Goal: Use online tool/utility: Utilize a website feature to perform a specific function

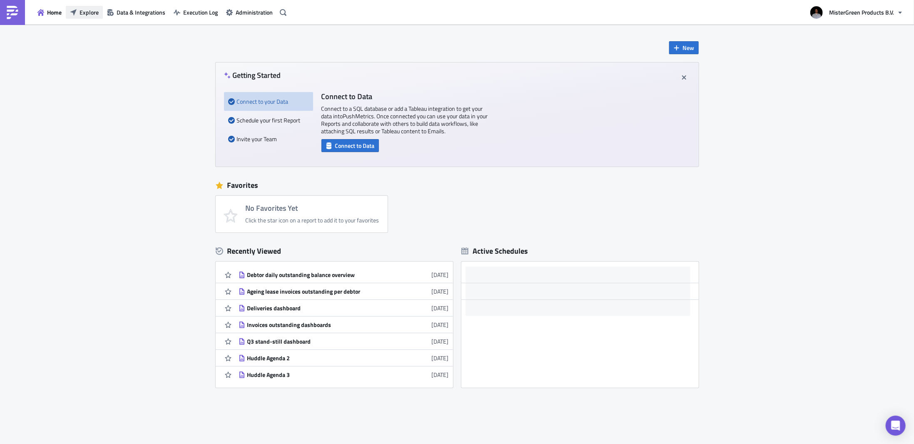
click at [94, 8] on span "Explore" at bounding box center [89, 12] width 19 height 9
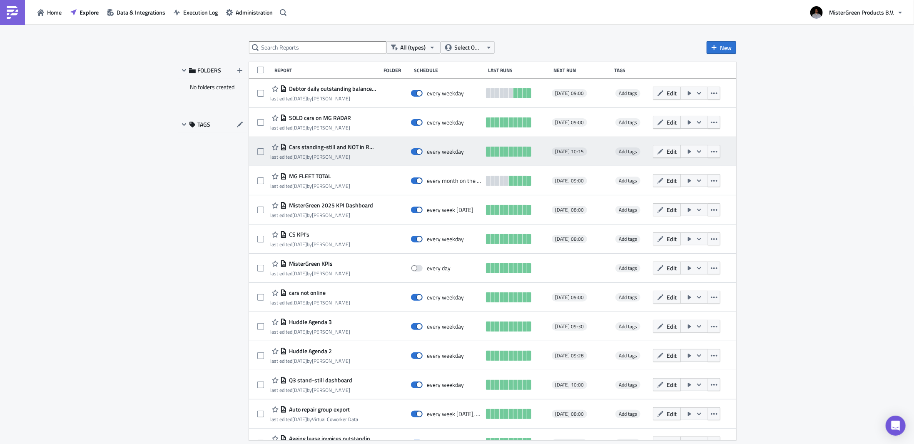
click at [681, 150] on button "button" at bounding box center [695, 151] width 28 height 13
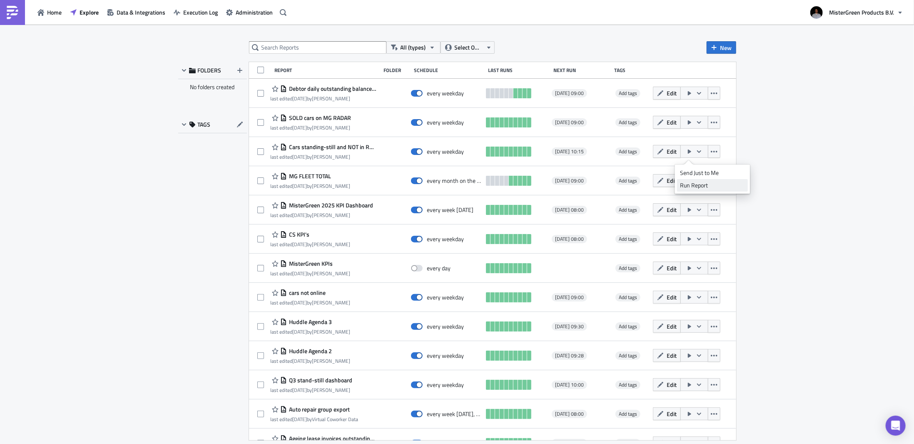
click at [701, 185] on div "Run Report" at bounding box center [712, 185] width 65 height 8
click at [900, 40] on icon "Close" at bounding box center [897, 40] width 7 height 7
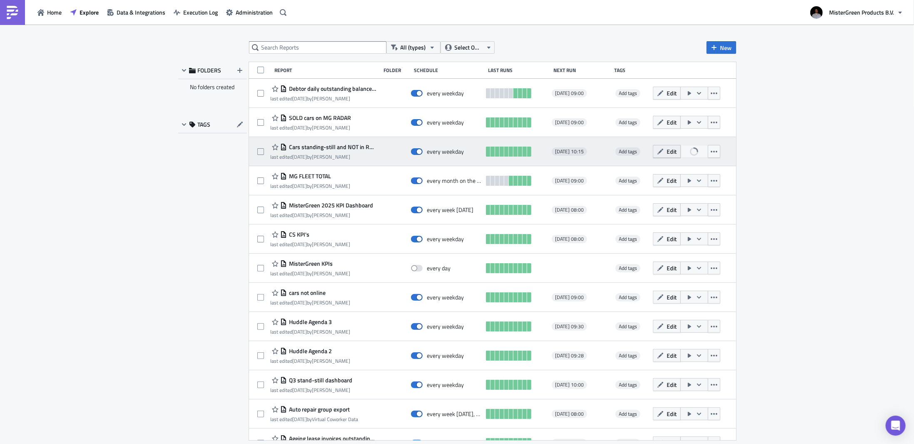
click at [675, 147] on button "Edit" at bounding box center [667, 151] width 28 height 13
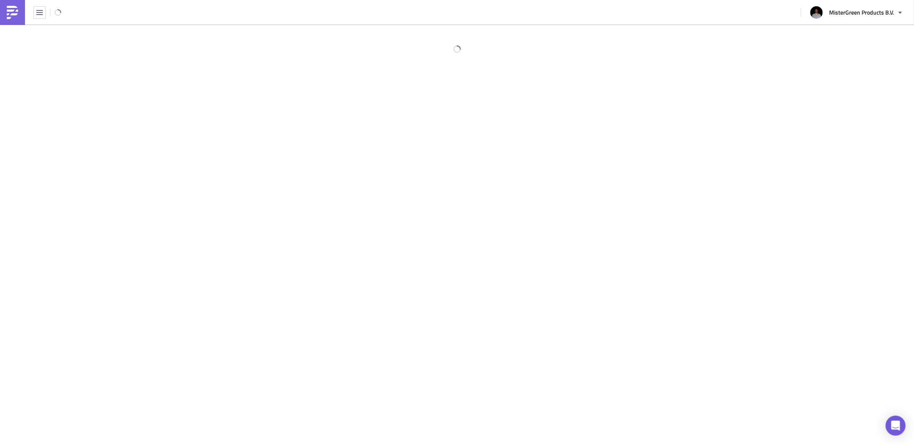
click at [688, 150] on div at bounding box center [457, 235] width 914 height 421
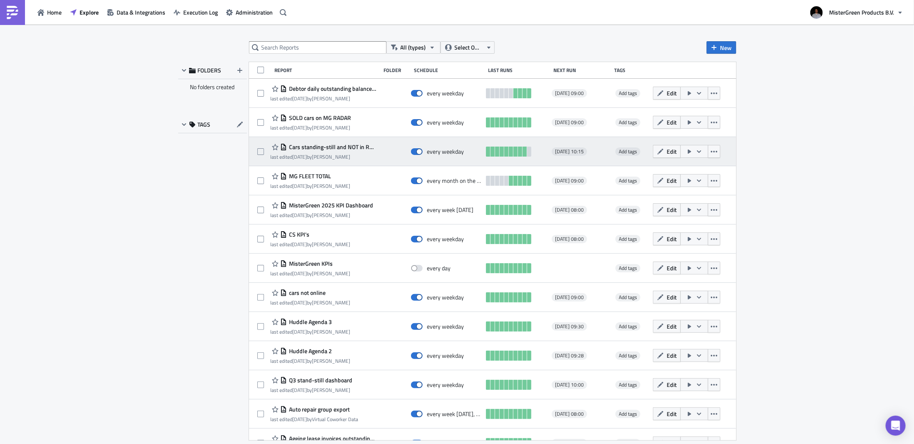
click at [688, 150] on icon "button" at bounding box center [689, 152] width 3 height 4
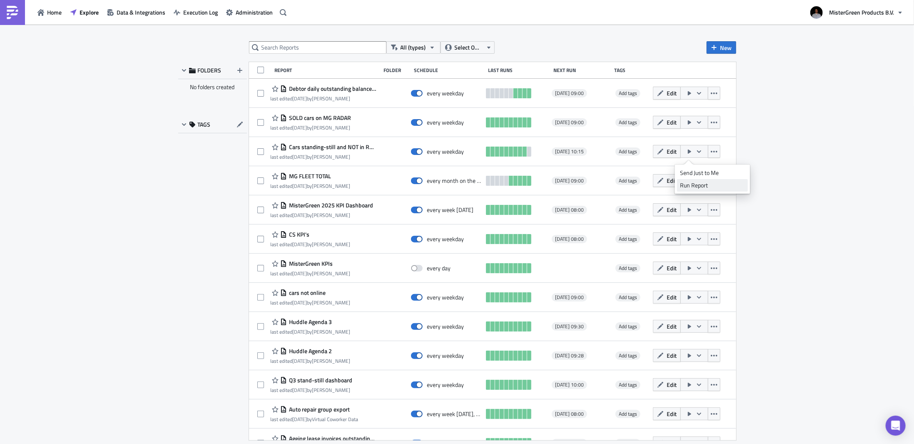
click at [697, 185] on div "Run Report" at bounding box center [712, 185] width 65 height 8
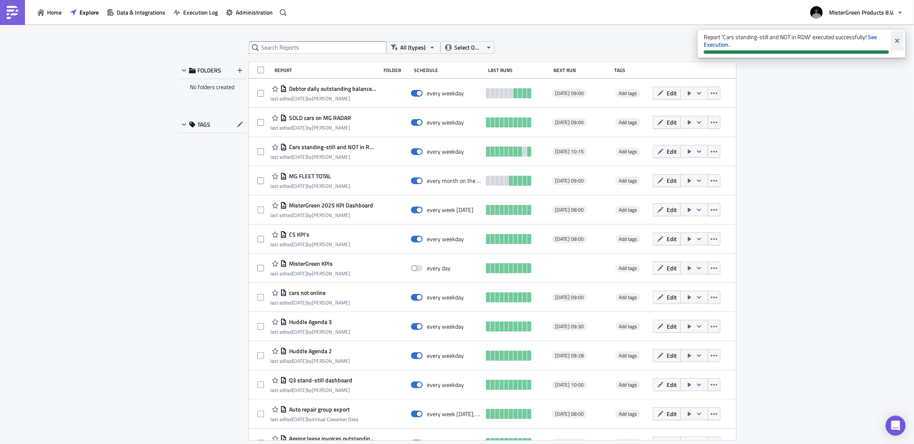
click at [896, 37] on icon "Close" at bounding box center [897, 40] width 7 height 7
